Goal: Browse casually: Explore the website without a specific task or goal

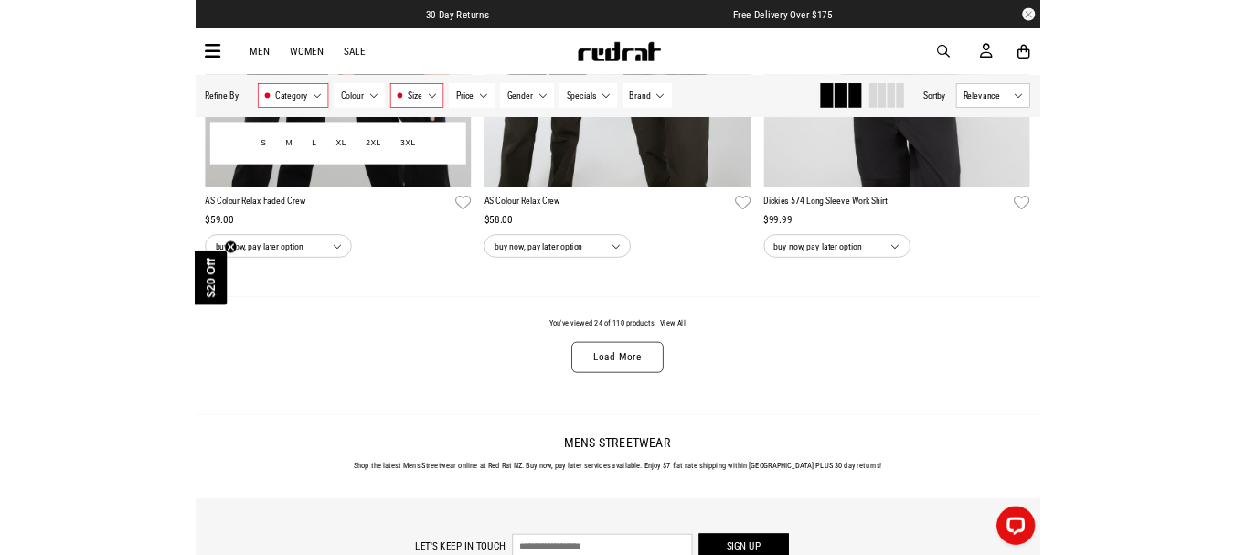
scroll to position [5322, 0]
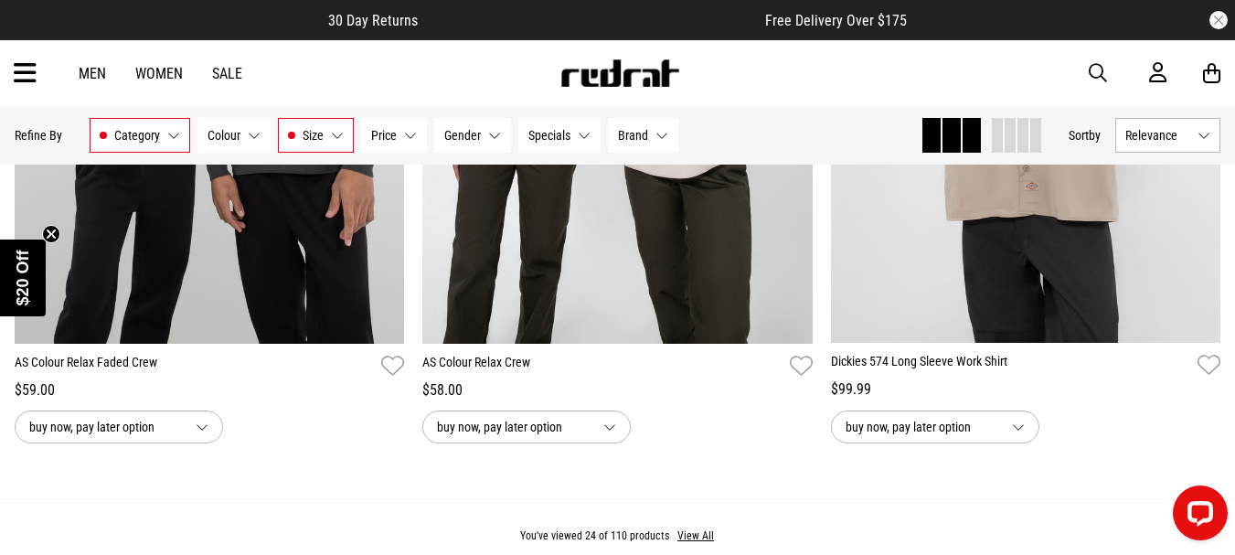
click at [650, 63] on img at bounding box center [619, 72] width 121 height 27
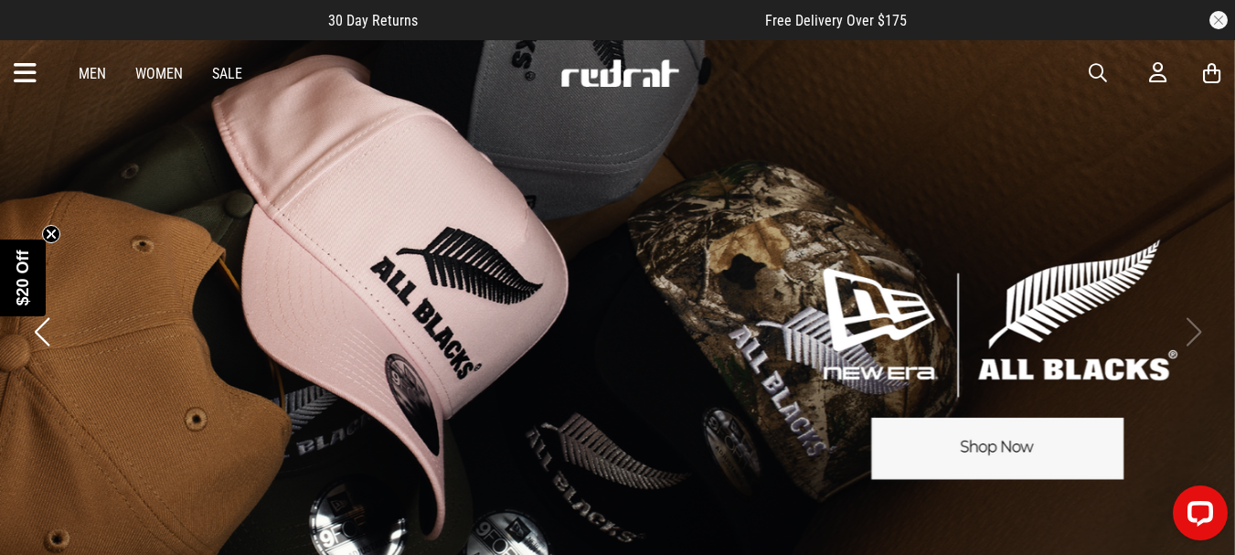
click at [1178, 304] on link "3 / 3" at bounding box center [617, 331] width 1235 height 586
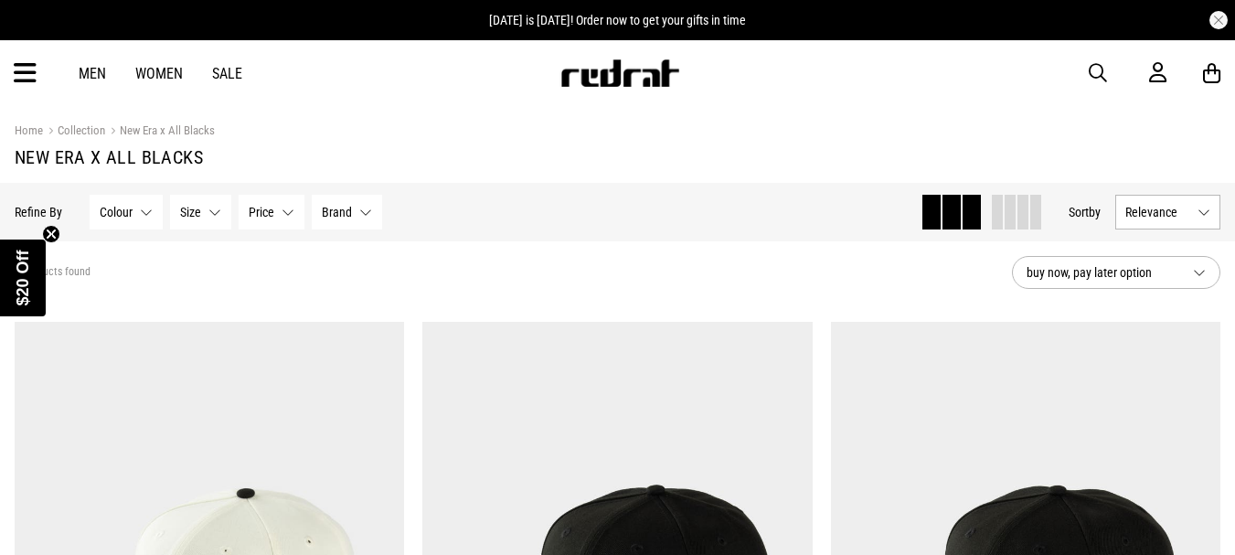
click at [613, 78] on img at bounding box center [619, 72] width 121 height 27
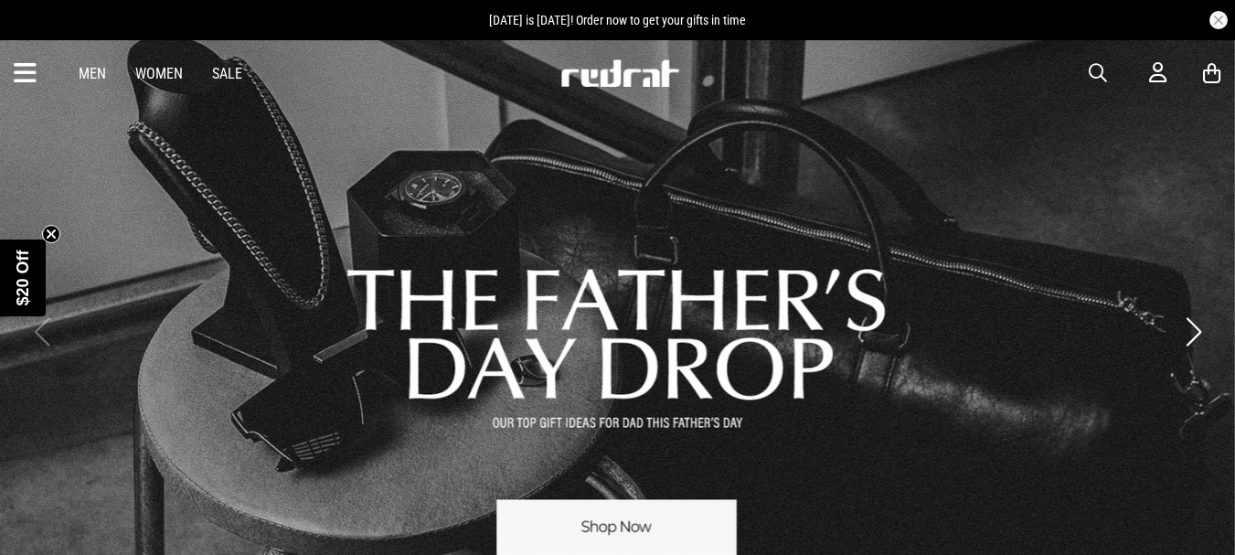
click at [566, 517] on link "1 / 3" at bounding box center [617, 331] width 1235 height 586
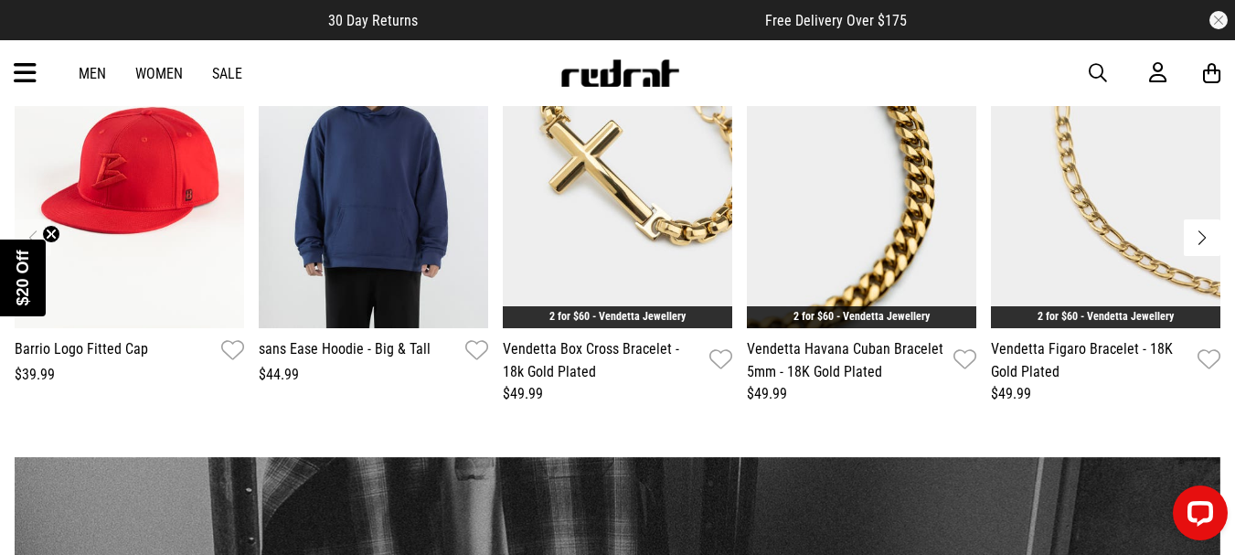
scroll to position [1828, 0]
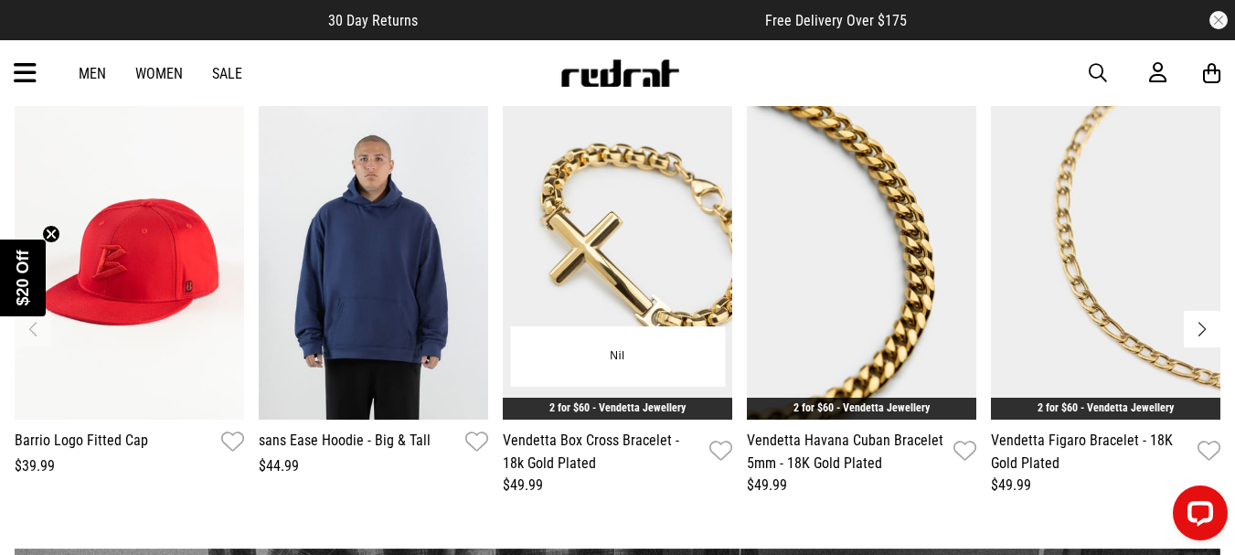
click at [632, 248] on img "3 / 13" at bounding box center [617, 260] width 229 height 316
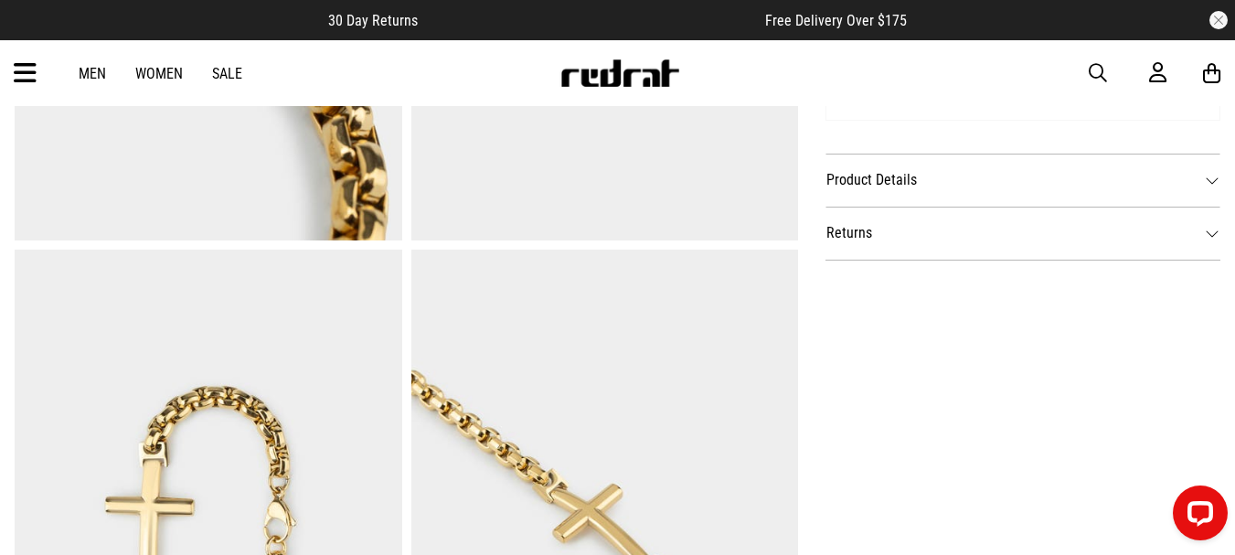
scroll to position [914, 0]
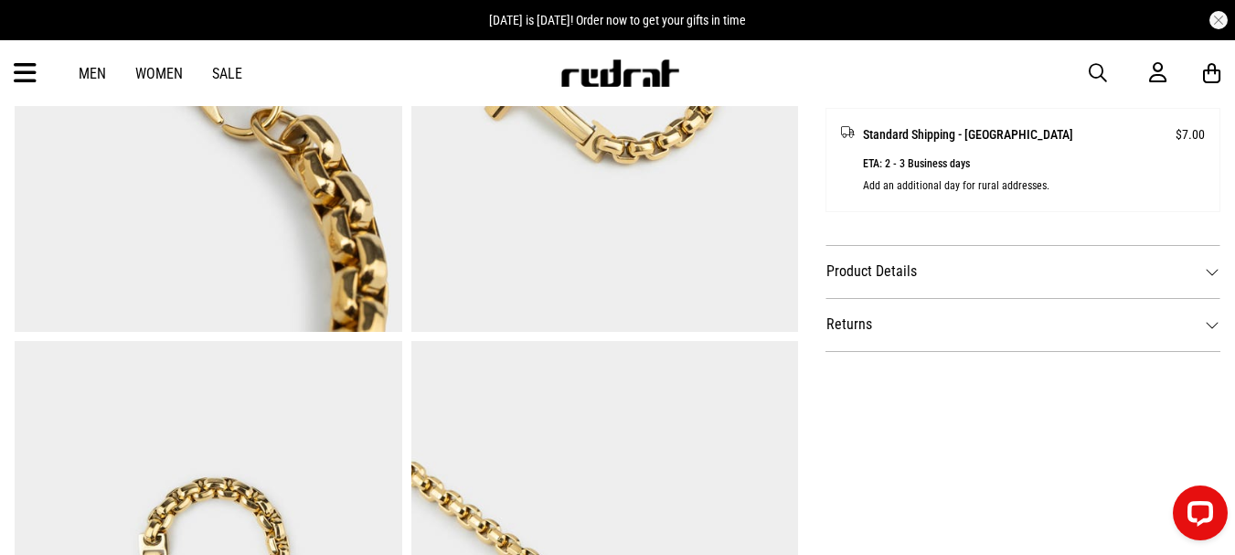
click at [1208, 274] on dt "Product Details" at bounding box center [1023, 271] width 395 height 53
